Goal: Task Accomplishment & Management: Complete application form

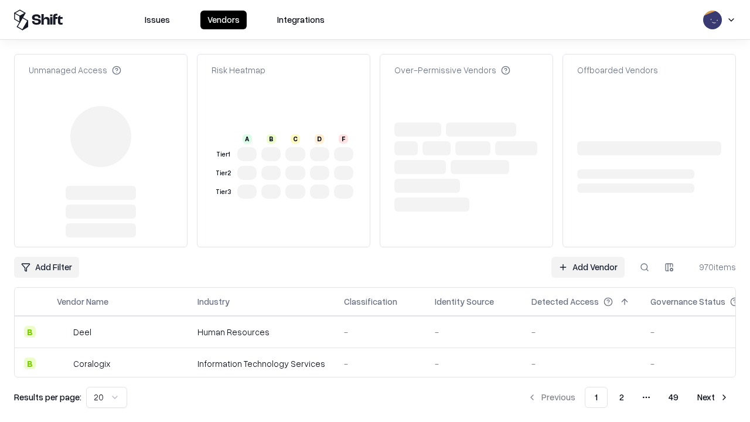
click at [588, 257] on link "Add Vendor" at bounding box center [587, 267] width 73 height 21
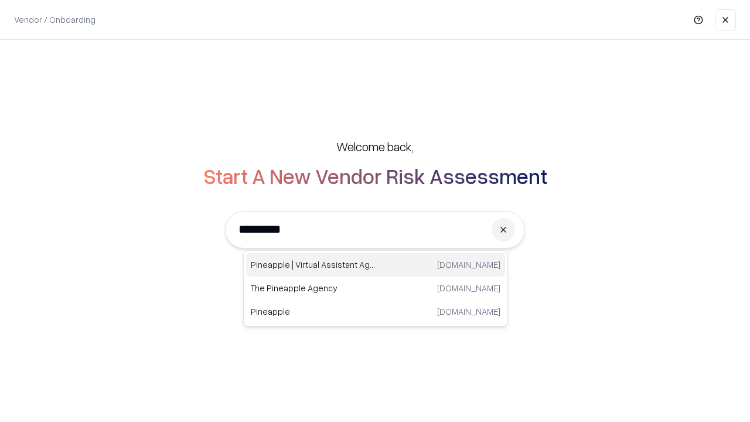
click at [376, 265] on div "Pineapple | Virtual Assistant Agency trypineapple.com" at bounding box center [375, 264] width 259 height 23
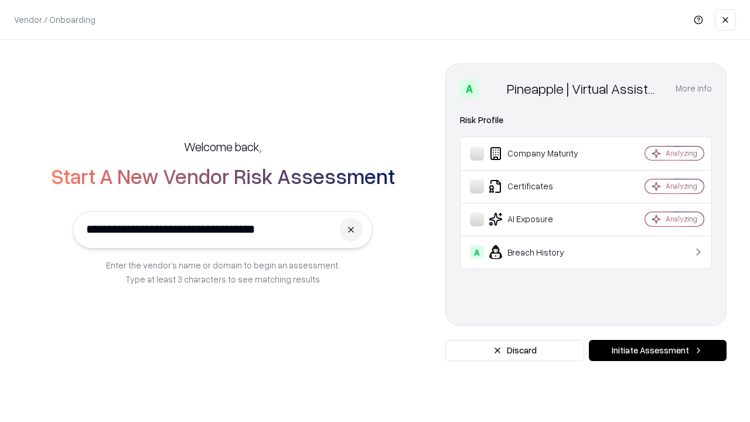
type input "**********"
click at [657, 350] on button "Initiate Assessment" at bounding box center [658, 350] width 138 height 21
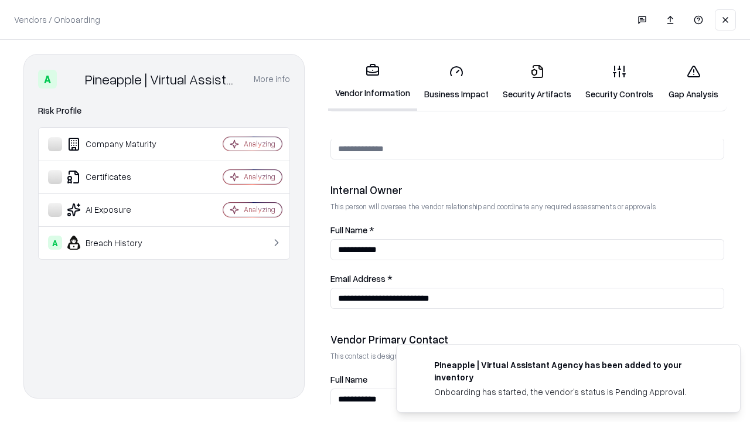
scroll to position [607, 0]
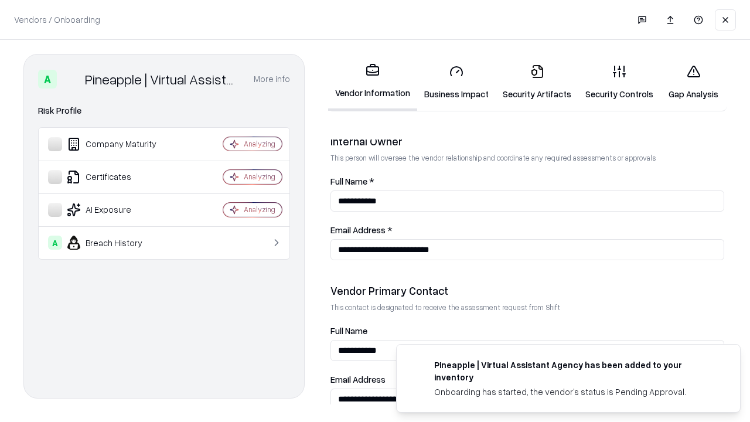
click at [456, 82] on link "Business Impact" at bounding box center [456, 82] width 79 height 54
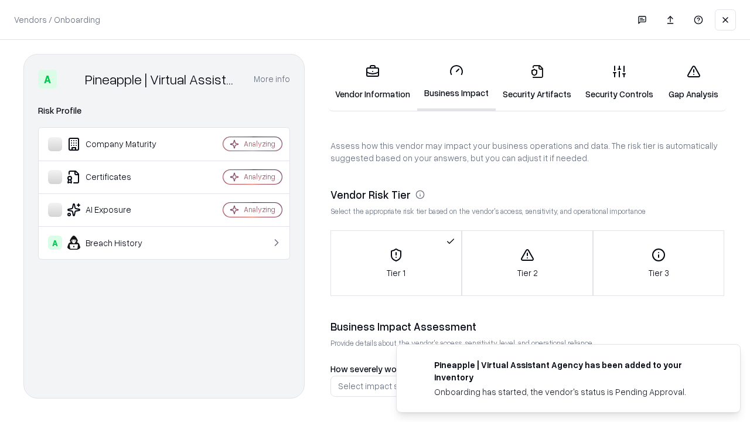
click at [537, 82] on link "Security Artifacts" at bounding box center [537, 82] width 83 height 54
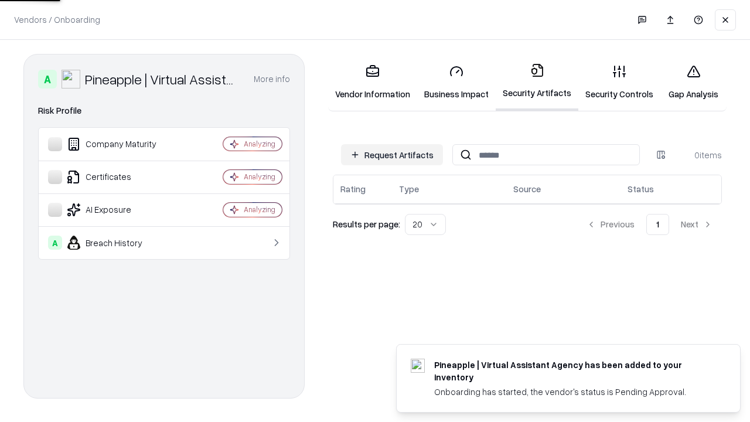
click at [392, 155] on button "Request Artifacts" at bounding box center [392, 154] width 102 height 21
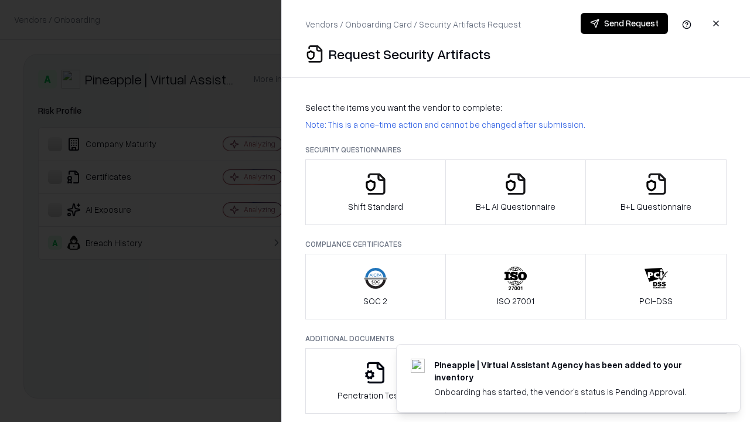
click at [375, 192] on icon "button" at bounding box center [375, 183] width 23 height 23
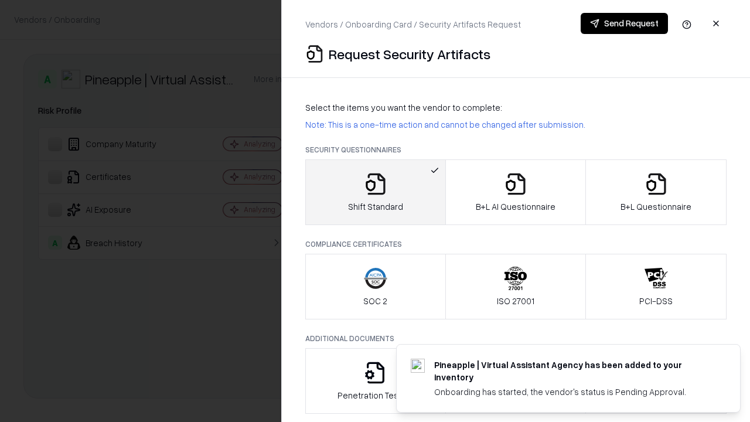
click at [624, 23] on button "Send Request" at bounding box center [624, 23] width 87 height 21
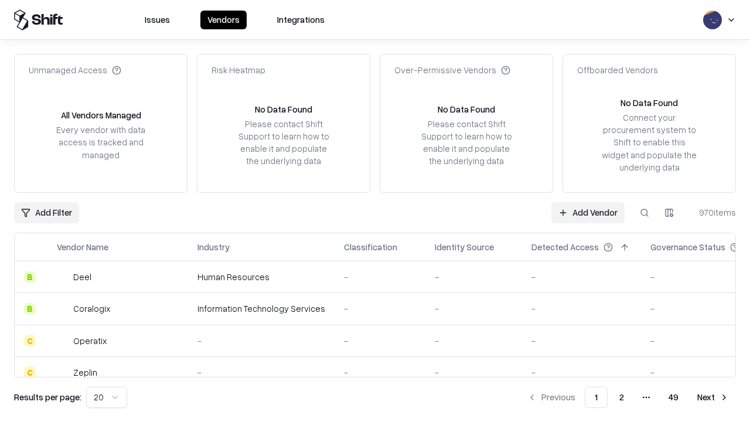
click at [644, 212] on button at bounding box center [644, 212] width 21 height 21
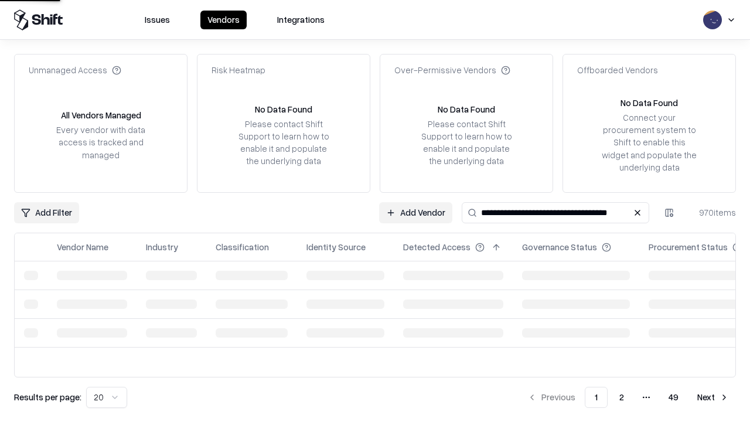
type input "**********"
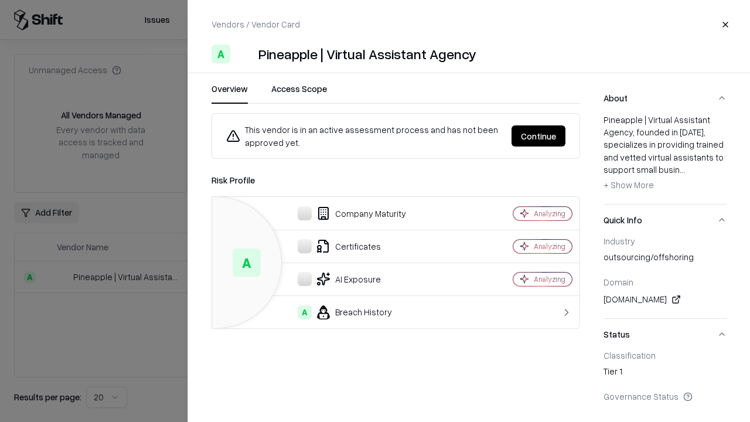
click at [538, 136] on button "Continue" at bounding box center [538, 135] width 54 height 21
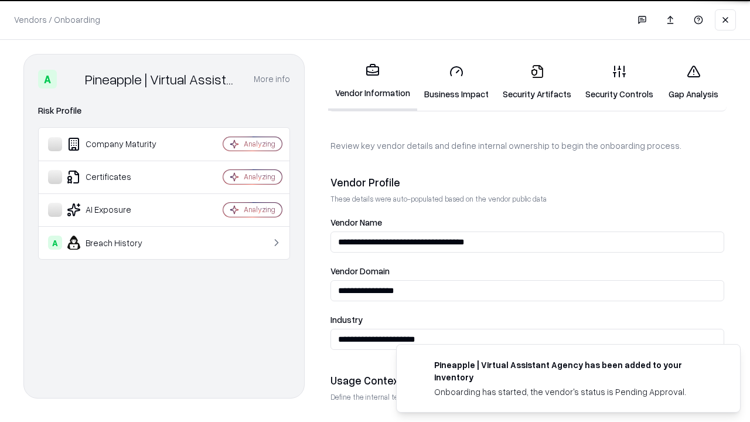
click at [537, 82] on link "Security Artifacts" at bounding box center [537, 82] width 83 height 54
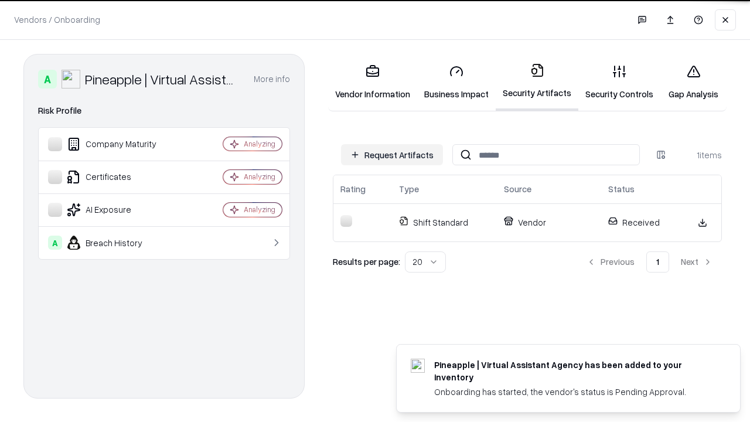
click at [693, 82] on link "Gap Analysis" at bounding box center [693, 82] width 66 height 54
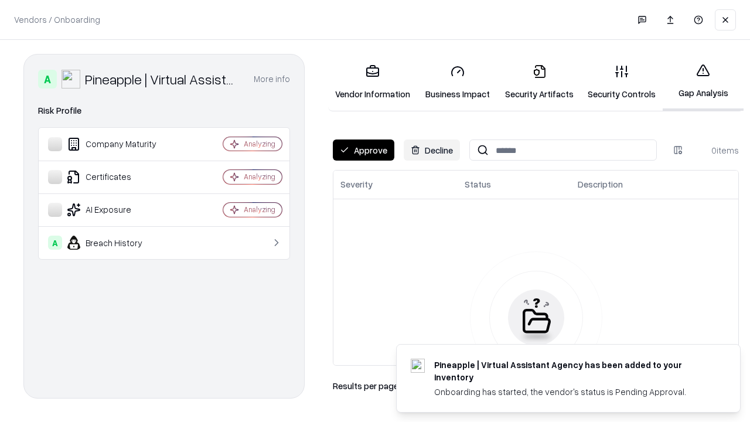
click at [363, 150] on button "Approve" at bounding box center [364, 149] width 62 height 21
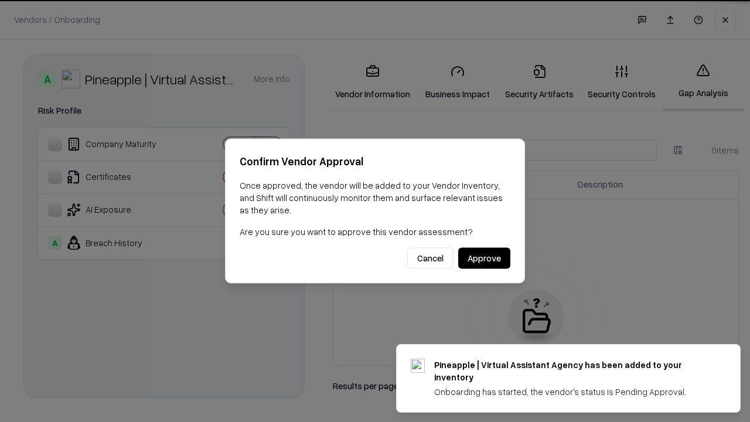
click at [484, 258] on button "Approve" at bounding box center [484, 258] width 52 height 21
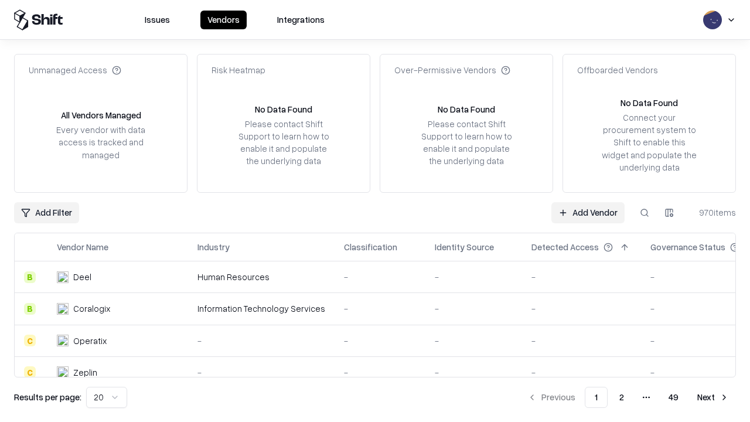
type input "**********"
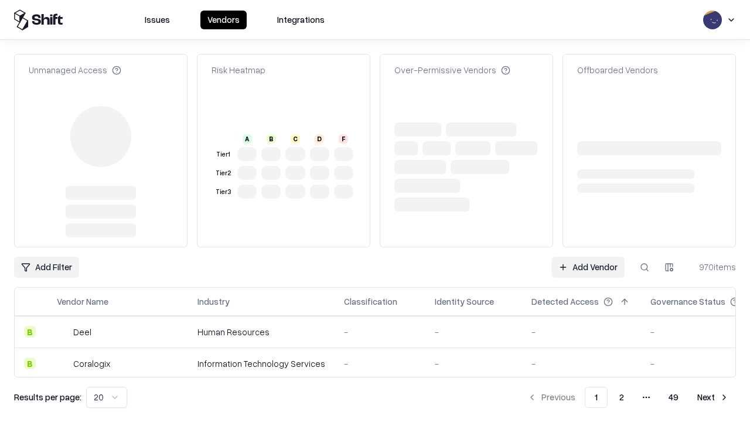
click at [588, 257] on link "Add Vendor" at bounding box center [587, 267] width 73 height 21
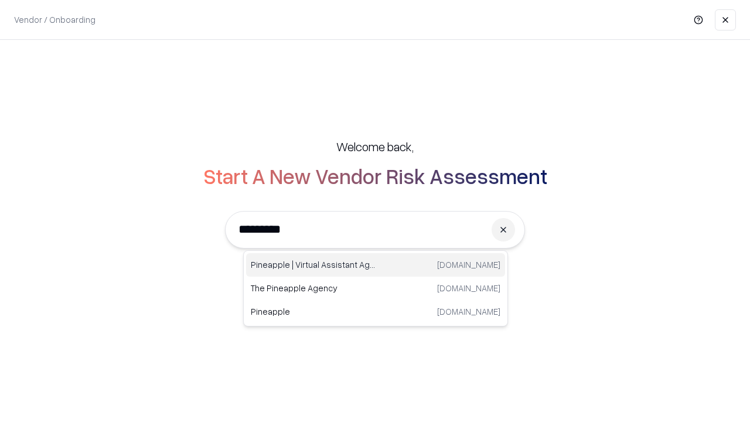
click at [376, 265] on div "Pineapple | Virtual Assistant Agency trypineapple.com" at bounding box center [375, 264] width 259 height 23
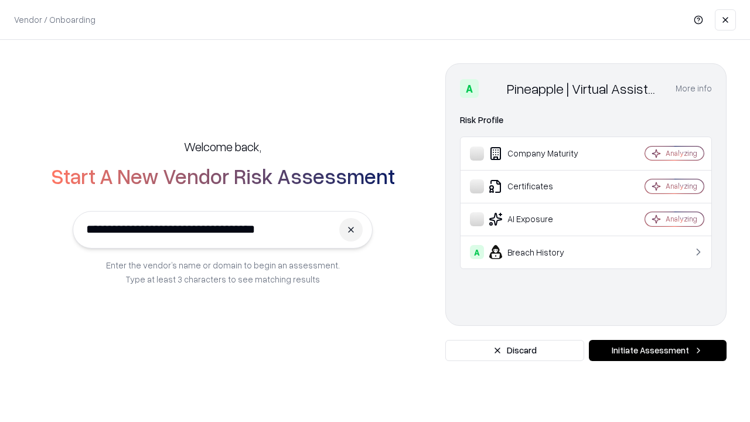
type input "**********"
click at [657, 350] on button "Initiate Assessment" at bounding box center [658, 350] width 138 height 21
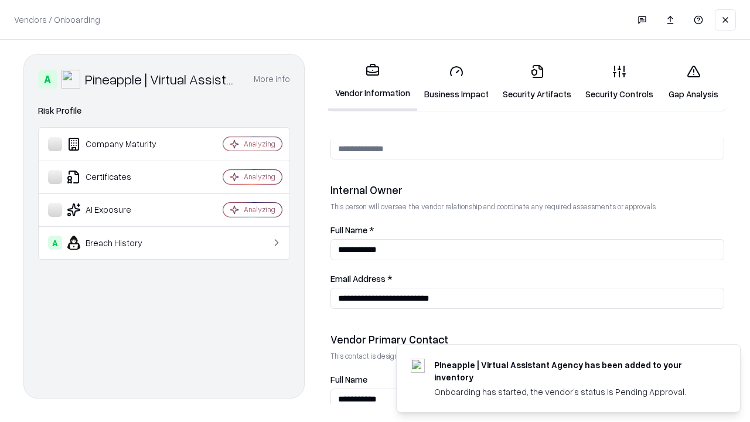
scroll to position [607, 0]
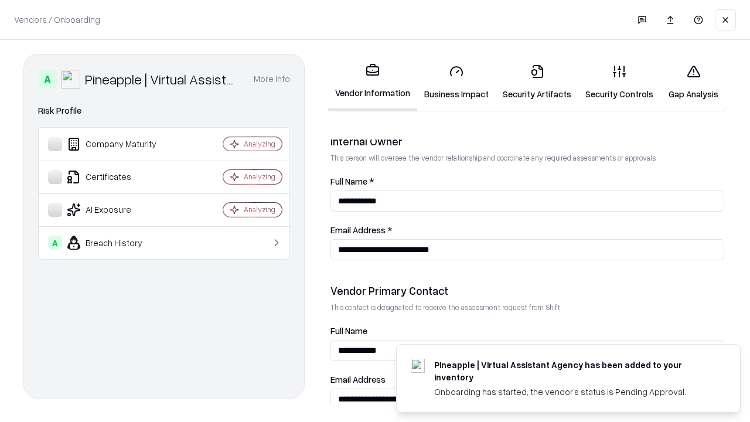
click at [693, 82] on link "Gap Analysis" at bounding box center [693, 82] width 66 height 54
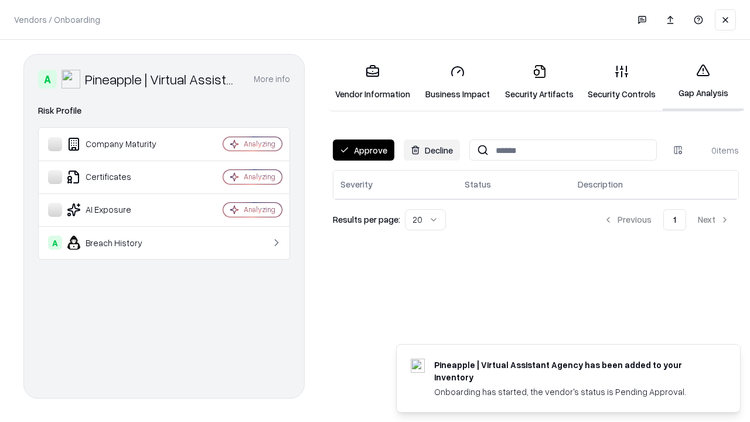
click at [363, 150] on button "Approve" at bounding box center [364, 149] width 62 height 21
